Goal: Information Seeking & Learning: Learn about a topic

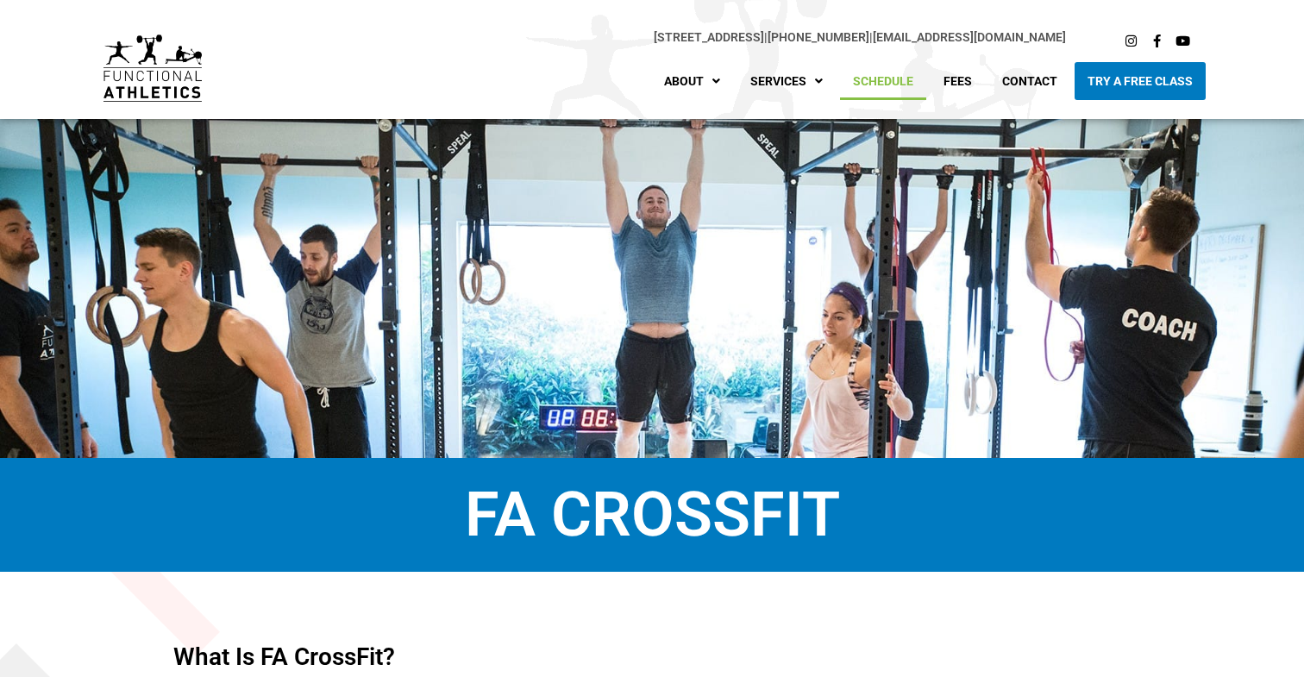
click at [881, 78] on link "Schedule" at bounding box center [883, 81] width 86 height 38
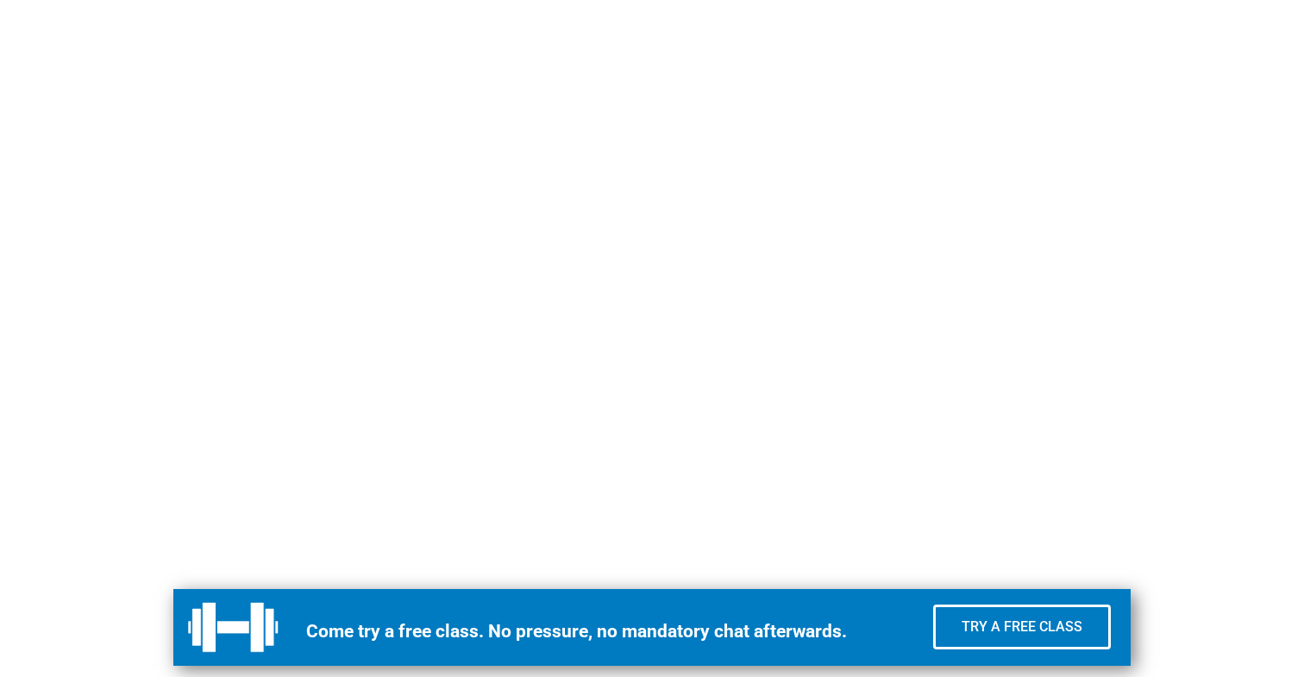
scroll to position [1085, 0]
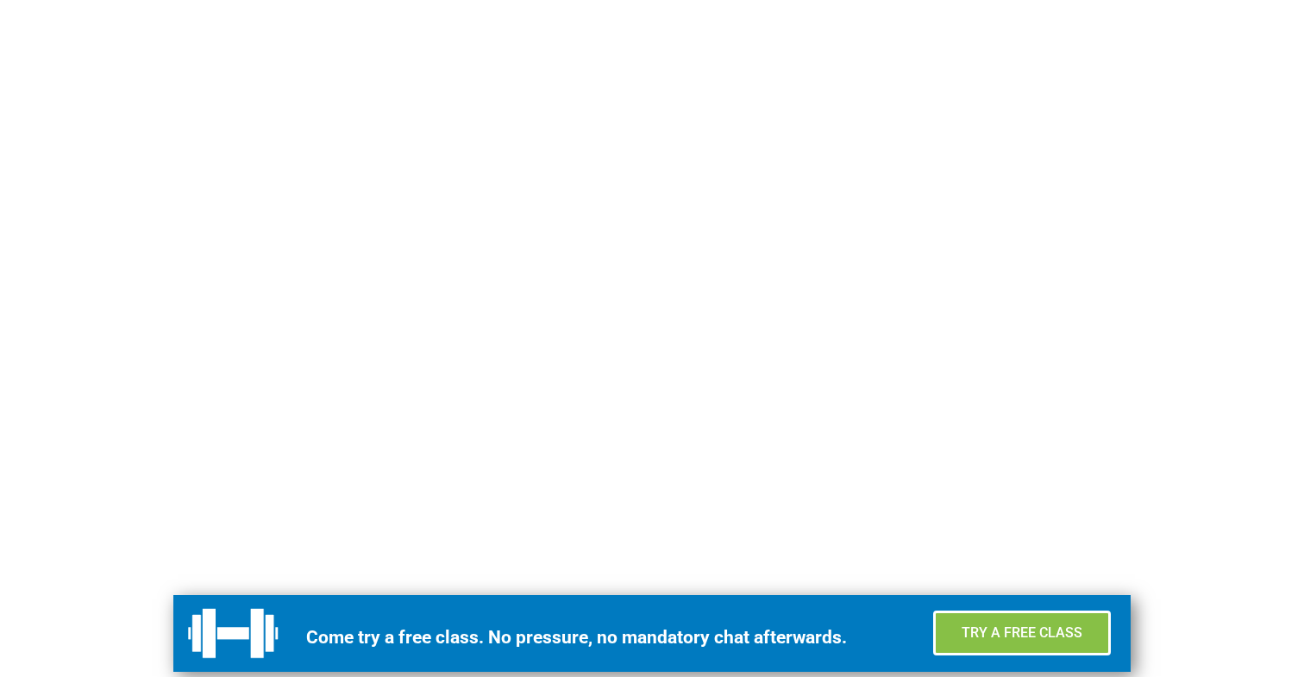
click at [1061, 643] on link "Try a Free Class" at bounding box center [1022, 633] width 178 height 45
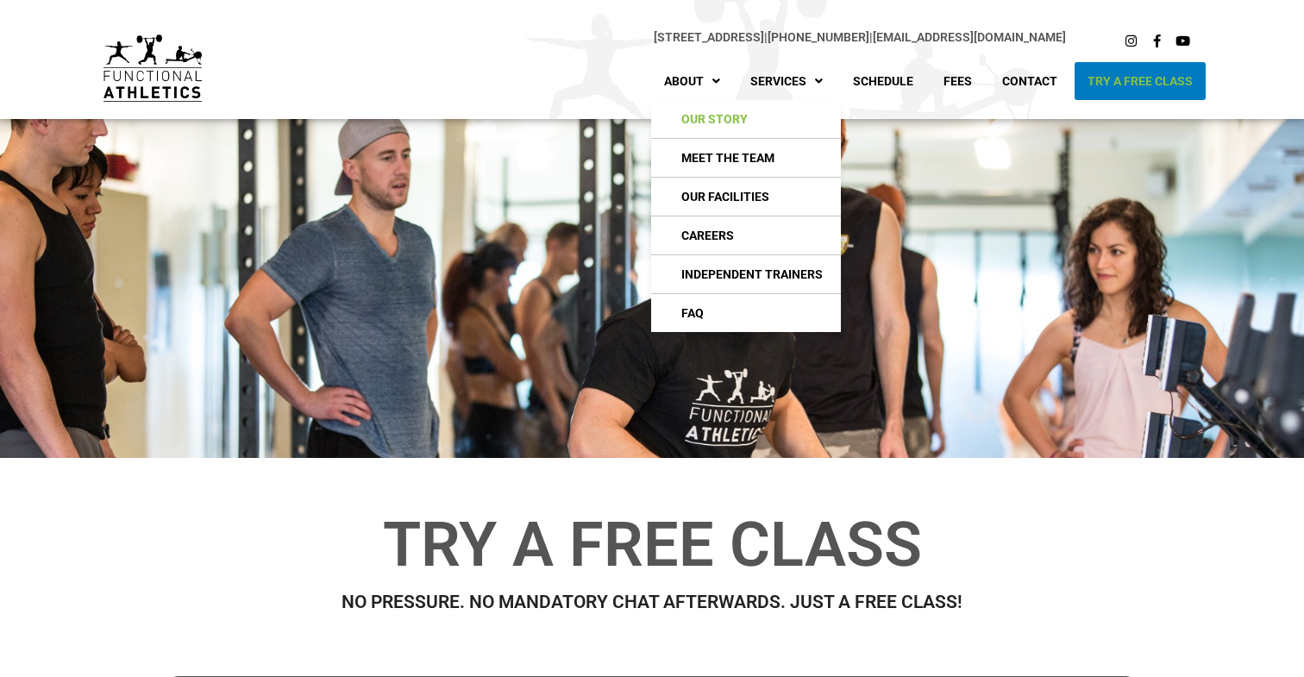
click at [709, 120] on link "Our Story" at bounding box center [746, 119] width 190 height 38
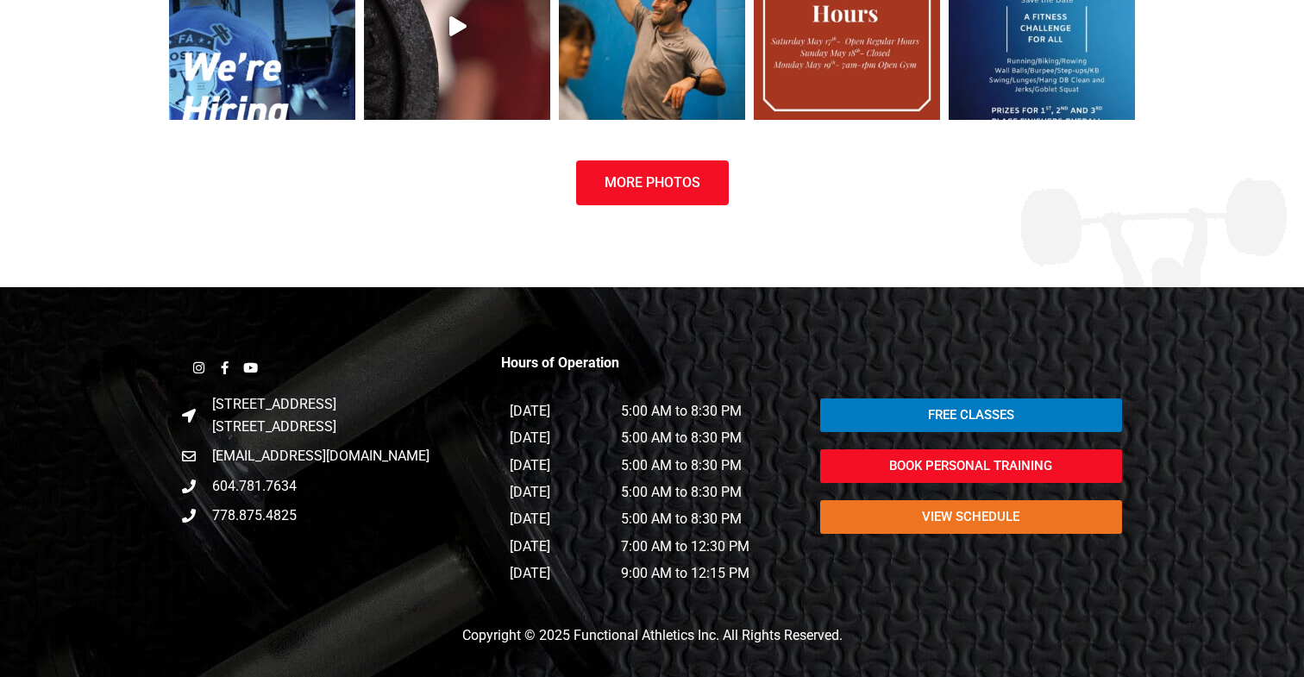
scroll to position [1816, 0]
